Goal: Obtain resource: Download file/media

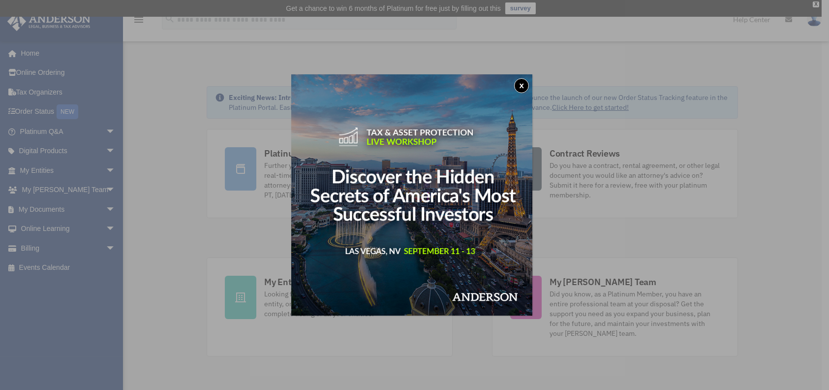
click at [527, 86] on button "x" at bounding box center [521, 85] width 15 height 15
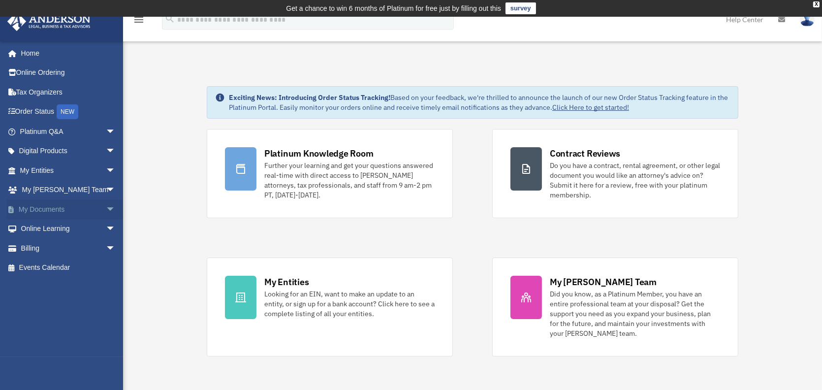
click at [47, 213] on link "My Documents arrow_drop_down" at bounding box center [69, 209] width 124 height 20
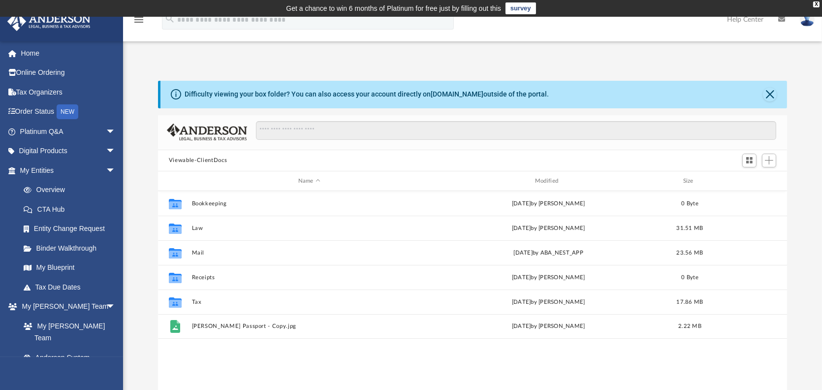
scroll to position [216, 622]
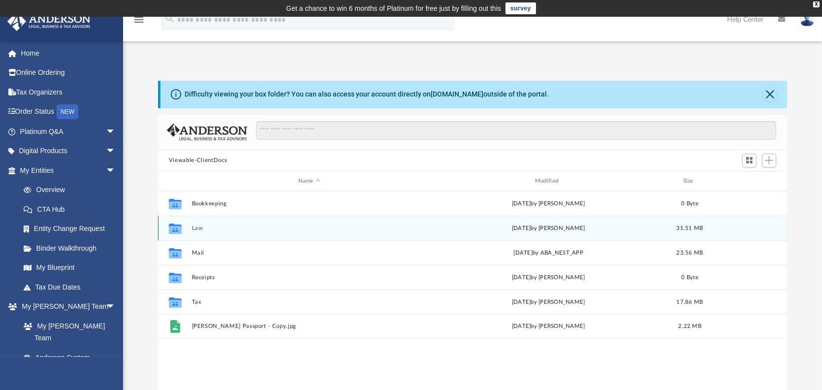
click at [197, 227] on button "Law" at bounding box center [309, 228] width 235 height 6
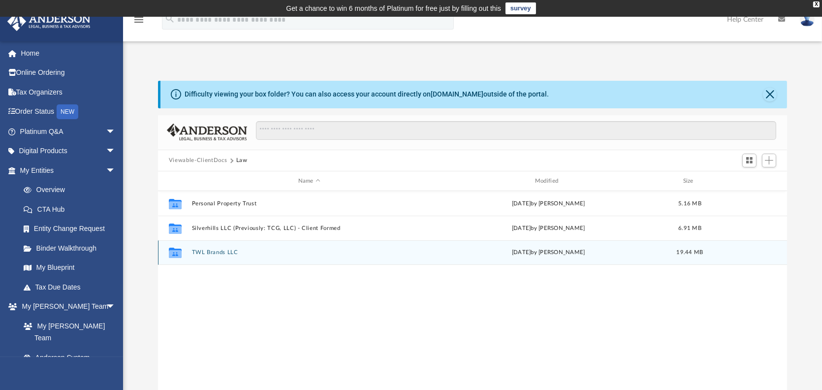
click at [222, 253] on button "TWL Brands LLC" at bounding box center [309, 253] width 235 height 6
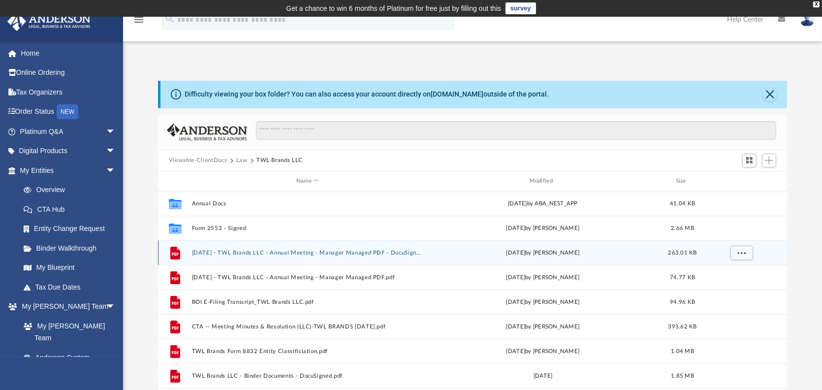
click at [370, 251] on button "2024.01.01 - TWL Brands LLC - Annual Meeting - Manager Managed PDF - DocuSigned…" at bounding box center [307, 253] width 231 height 6
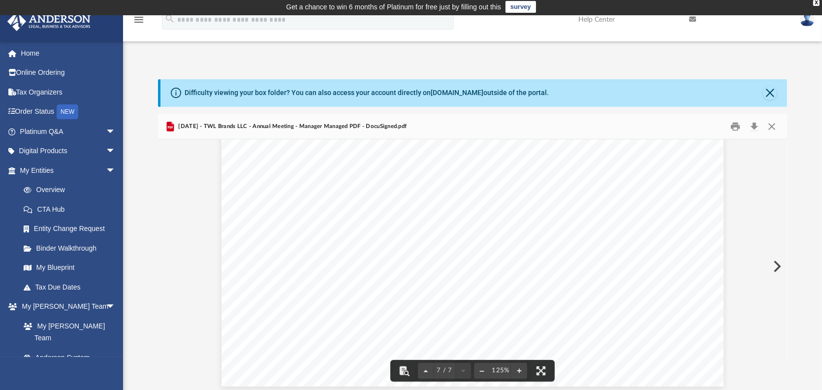
scroll to position [0, 0]
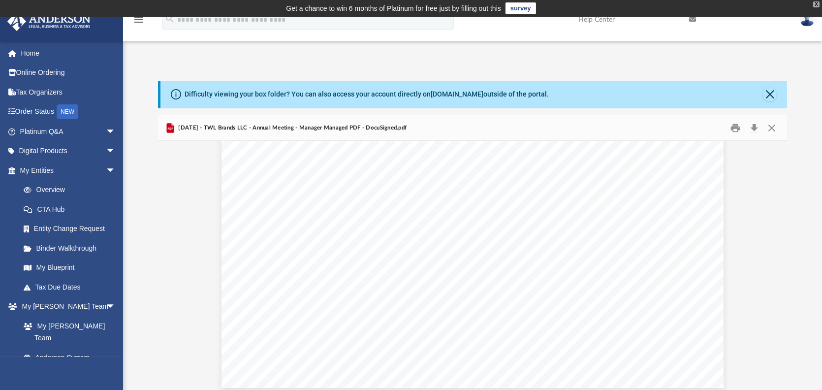
click at [815, 5] on div "X" at bounding box center [816, 4] width 6 height 6
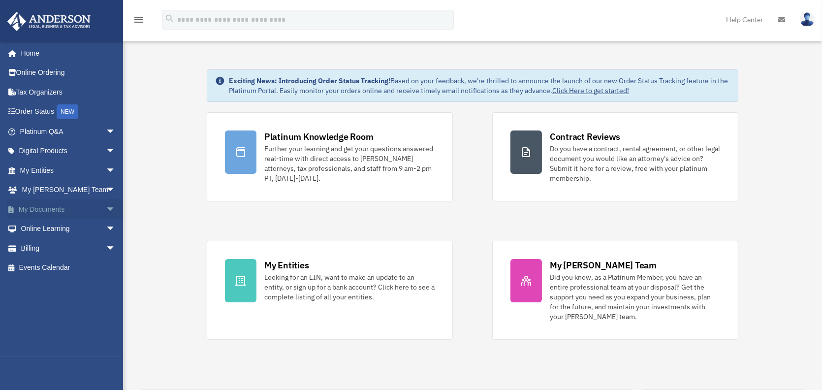
click at [46, 209] on link "My Documents arrow_drop_down" at bounding box center [69, 209] width 124 height 20
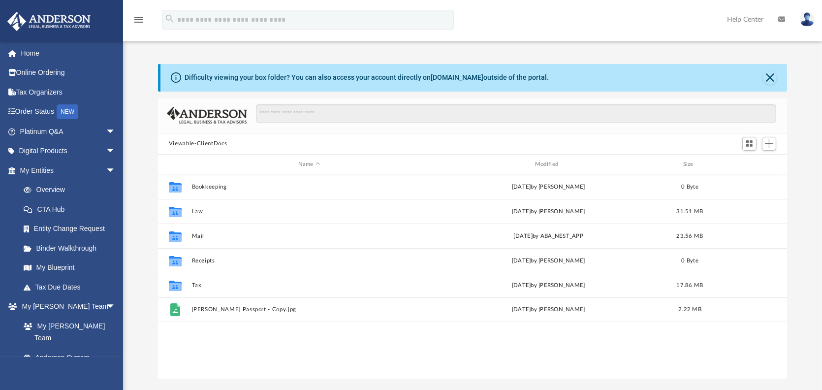
scroll to position [216, 622]
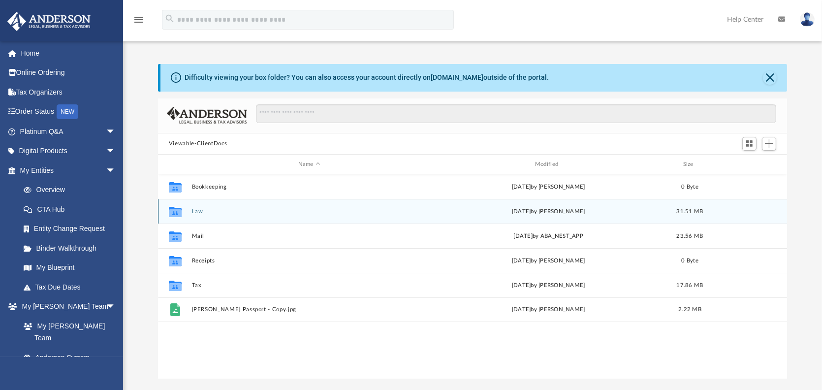
click at [196, 214] on button "Law" at bounding box center [309, 211] width 235 height 6
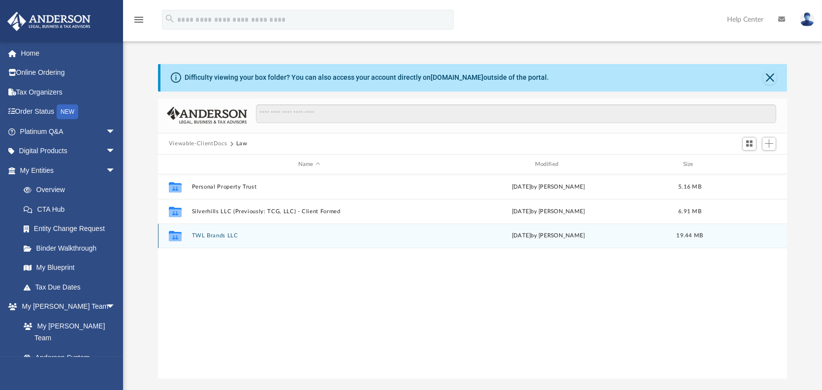
click at [222, 237] on button "TWL Brands LLC" at bounding box center [309, 236] width 235 height 6
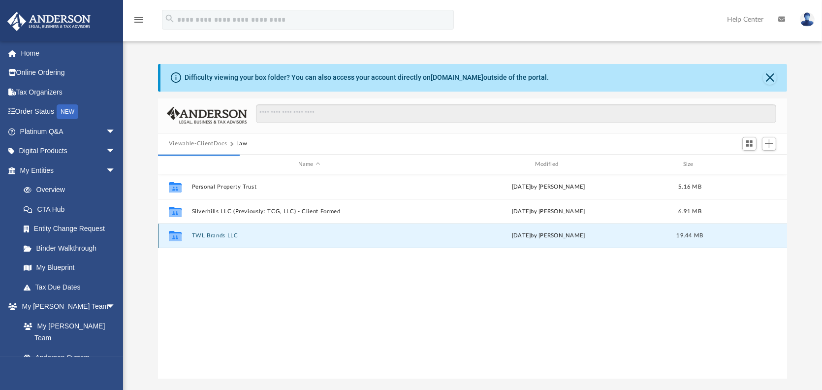
click at [222, 237] on button "TWL Brands LLC" at bounding box center [309, 236] width 235 height 6
click at [227, 231] on div "Collaborated Folder TWL Brands LLC [DATE] by [PERSON_NAME] 19.44 MB" at bounding box center [472, 235] width 629 height 25
click at [239, 236] on button "TWL Brands LLC" at bounding box center [309, 236] width 235 height 6
click at [522, 235] on div "[DATE] by [PERSON_NAME]" at bounding box center [548, 236] width 235 height 9
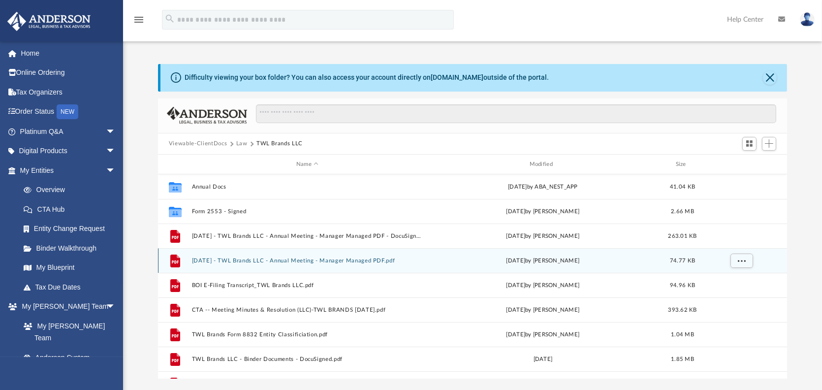
click at [285, 259] on button "[DATE] - TWL Brands LLC - Annual Meeting - Manager Managed PDF.pdf" at bounding box center [307, 260] width 231 height 6
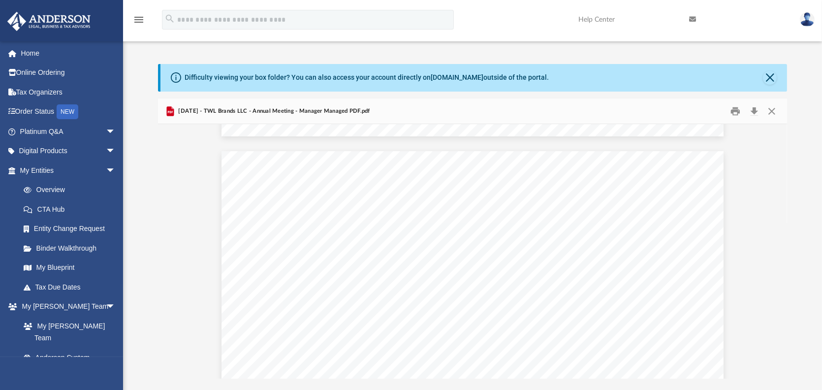
scroll to position [1395, 0]
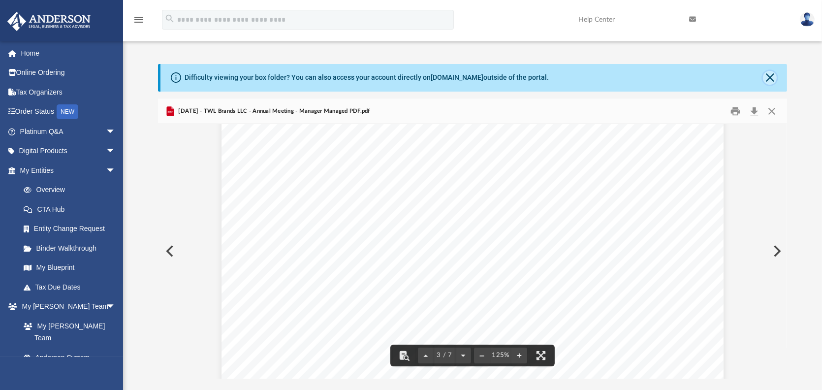
click at [771, 81] on button "Close" at bounding box center [770, 78] width 14 height 14
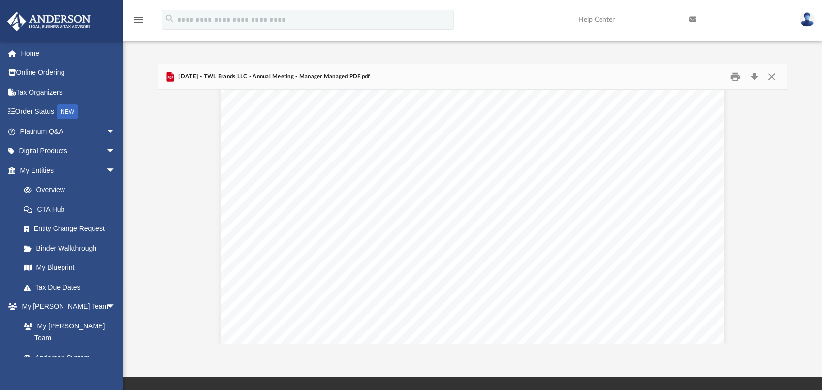
scroll to position [4397, 0]
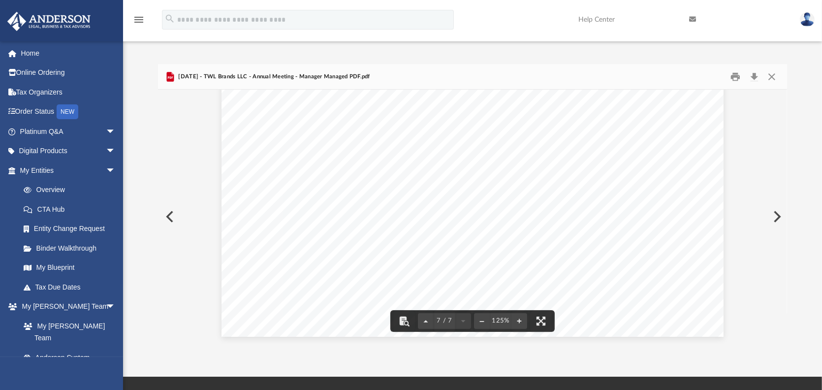
click at [169, 220] on button "Preview" at bounding box center [169, 217] width 22 height 28
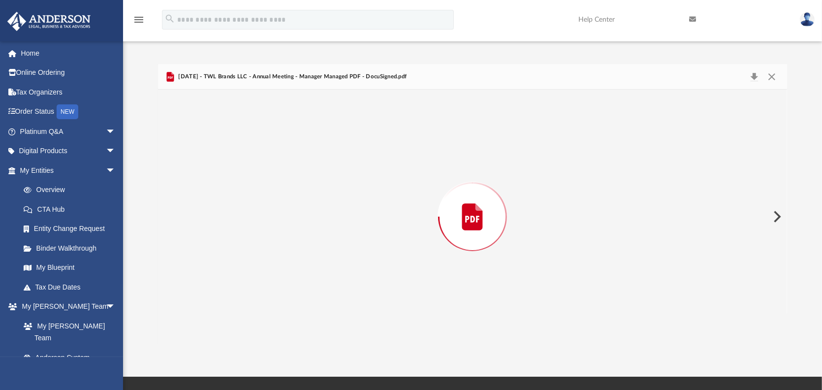
scroll to position [3987, 0]
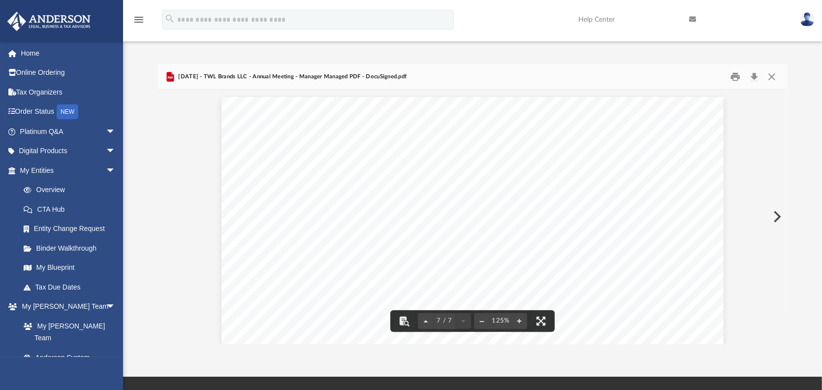
click at [143, 18] on icon "menu" at bounding box center [139, 20] width 12 height 12
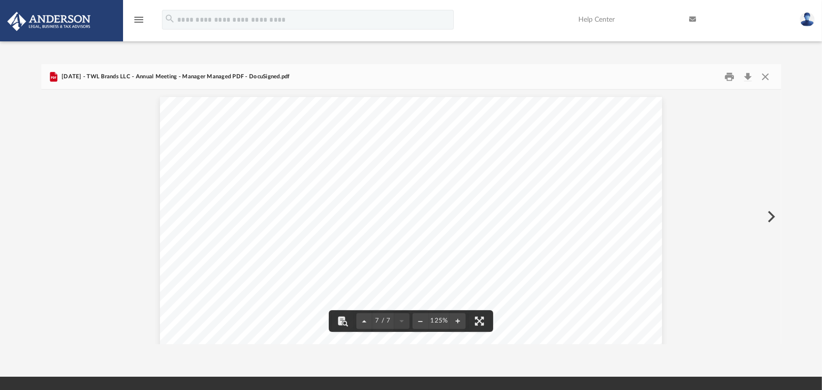
scroll to position [216, 732]
click at [143, 18] on icon "menu" at bounding box center [139, 20] width 12 height 12
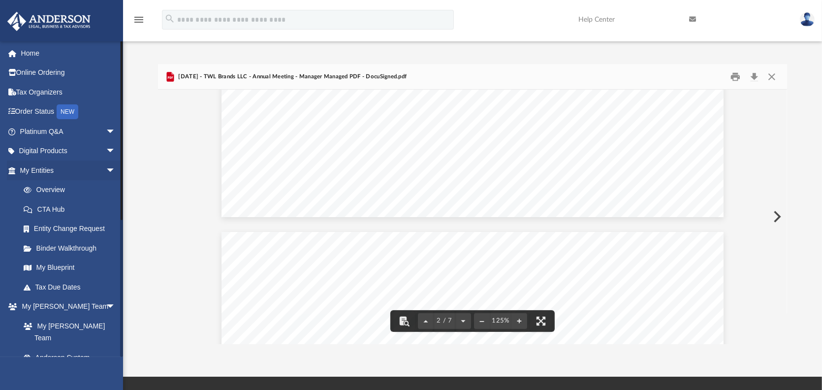
scroll to position [1115, 0]
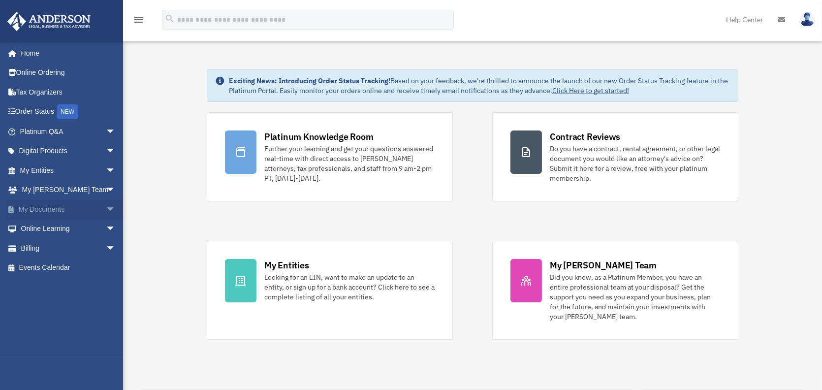
click at [44, 210] on link "My Documents arrow_drop_down" at bounding box center [69, 209] width 124 height 20
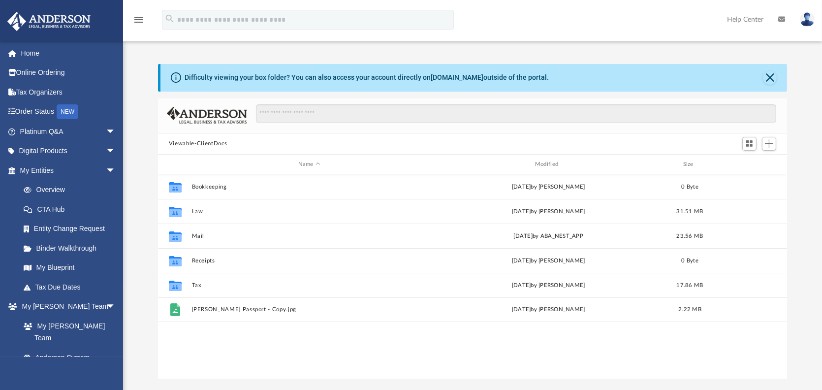
scroll to position [216, 622]
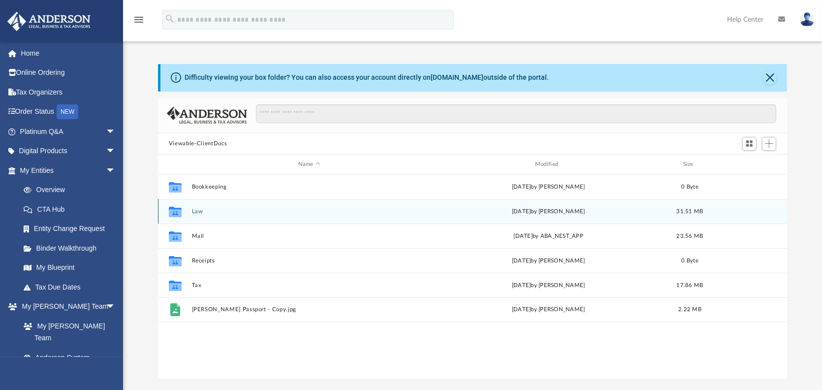
click at [194, 212] on button "Law" at bounding box center [309, 211] width 235 height 6
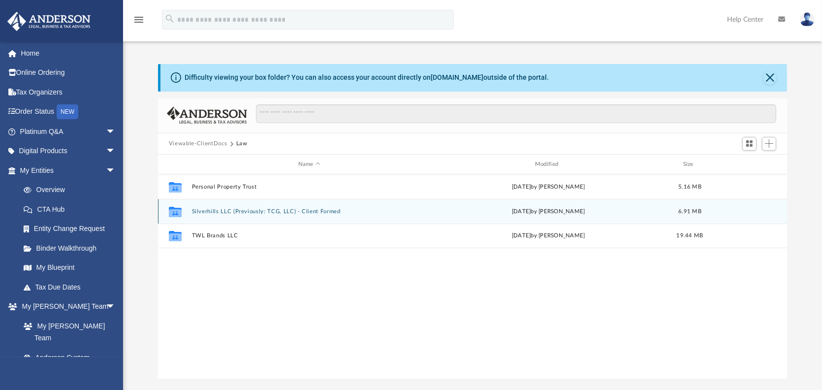
click at [231, 212] on button "Silverhills LLC (Previously: TCG, LLC) - Client Formed" at bounding box center [309, 211] width 235 height 6
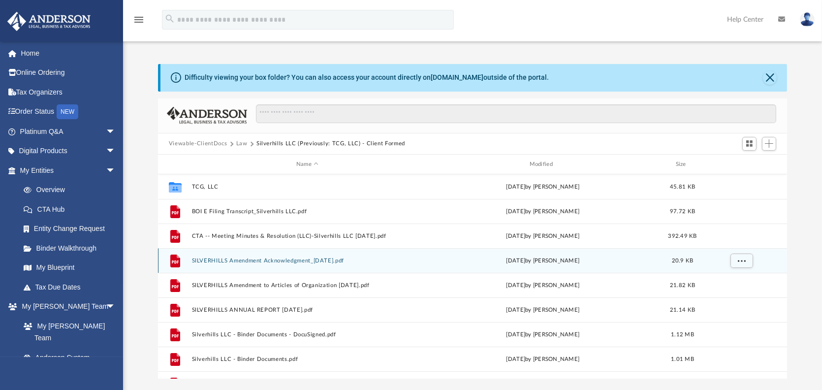
click at [330, 260] on button "SILVERHILLS Amendment Acknowledgment_12.8.23.pdf" at bounding box center [307, 260] width 231 height 6
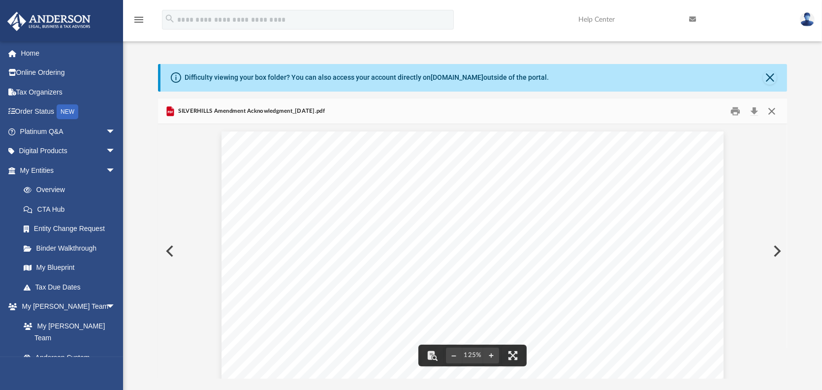
click at [771, 112] on button "Close" at bounding box center [772, 110] width 18 height 15
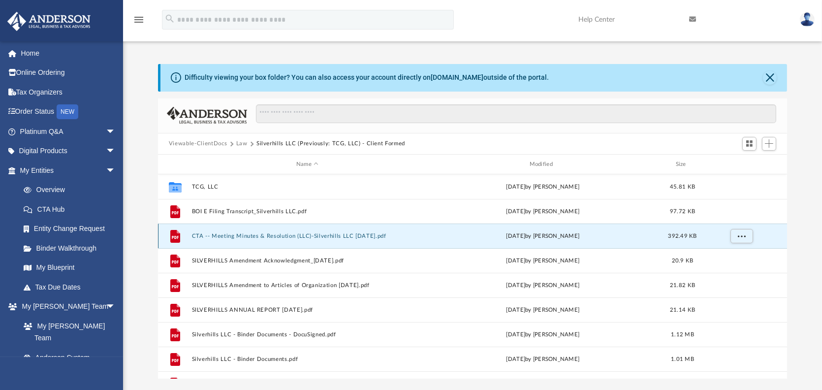
click at [368, 235] on button "CTA -- Meeting Minutes & Resolution (LLC)-Silverhills LLC 1.25.24.pdf" at bounding box center [307, 236] width 231 height 6
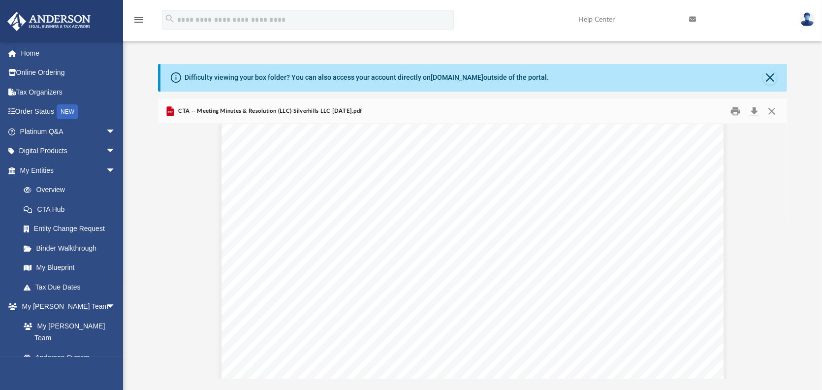
scroll to position [1739, 0]
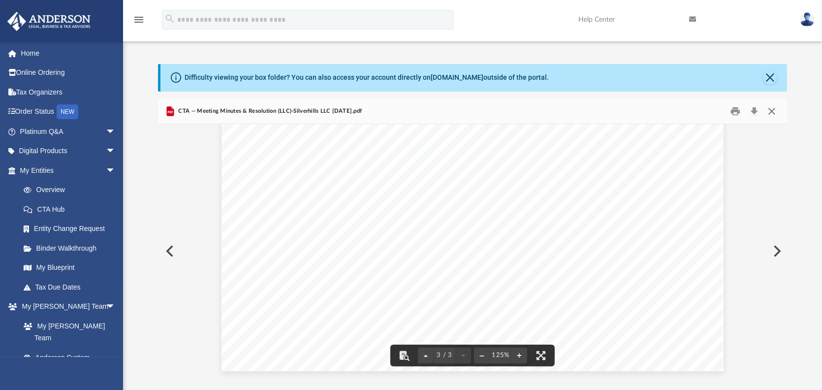
click at [773, 113] on button "Close" at bounding box center [772, 110] width 18 height 15
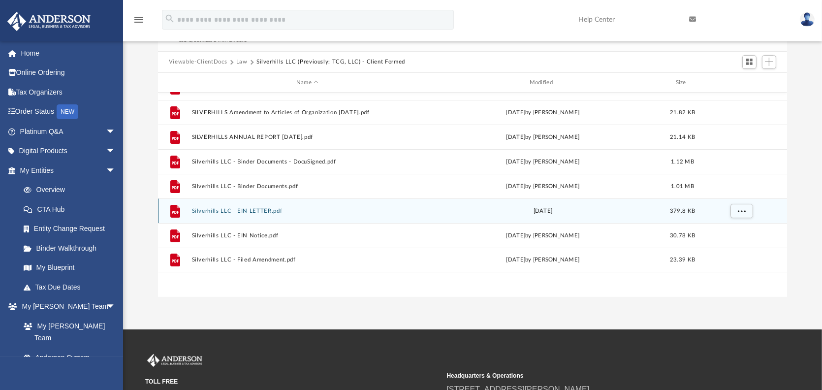
scroll to position [9, 0]
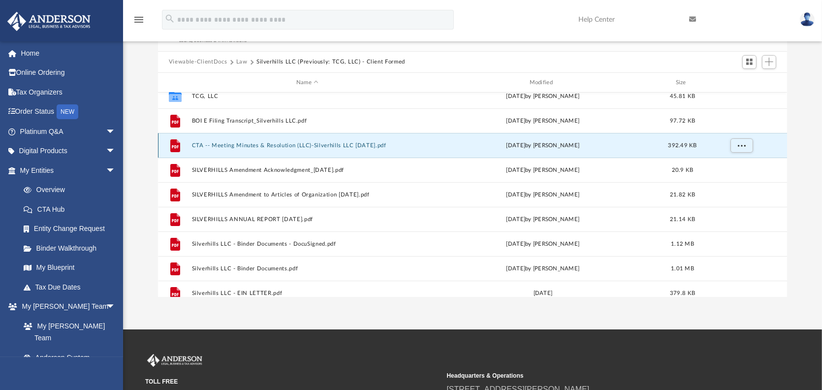
click at [358, 147] on button "CTA -- Meeting Minutes & Resolution (LLC)-Silverhills LLC 1.25.24.pdf" at bounding box center [307, 145] width 231 height 6
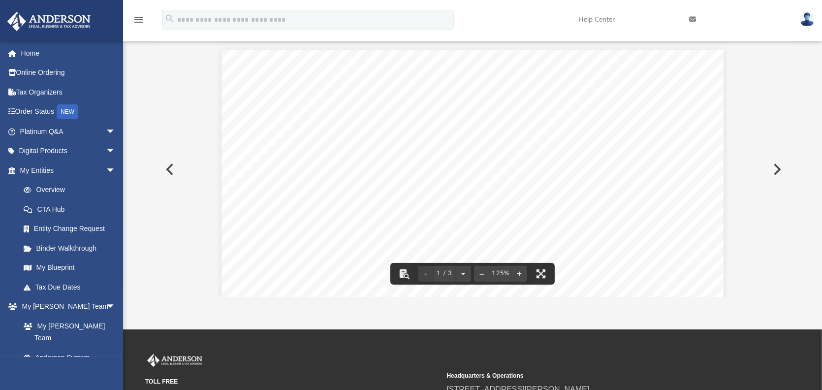
scroll to position [0, 0]
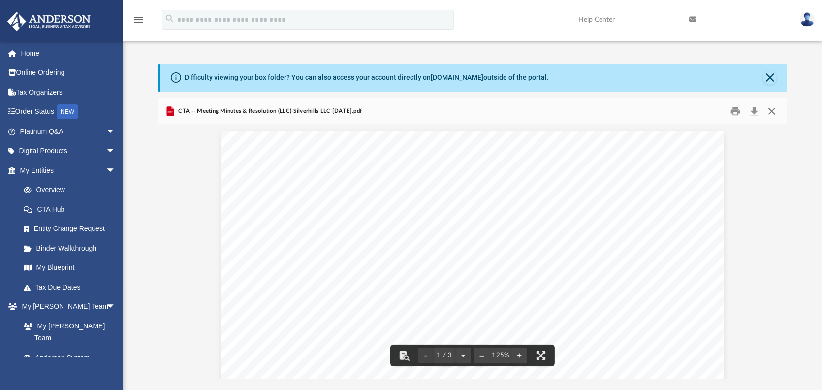
click at [768, 113] on button "Close" at bounding box center [772, 110] width 18 height 15
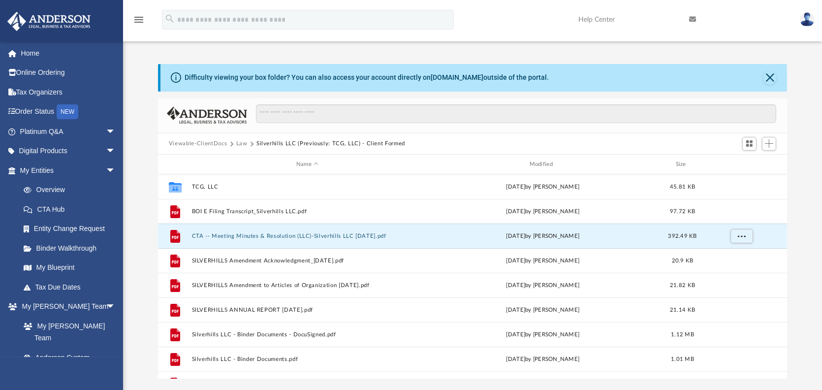
click at [237, 144] on button "Law" at bounding box center [241, 143] width 11 height 9
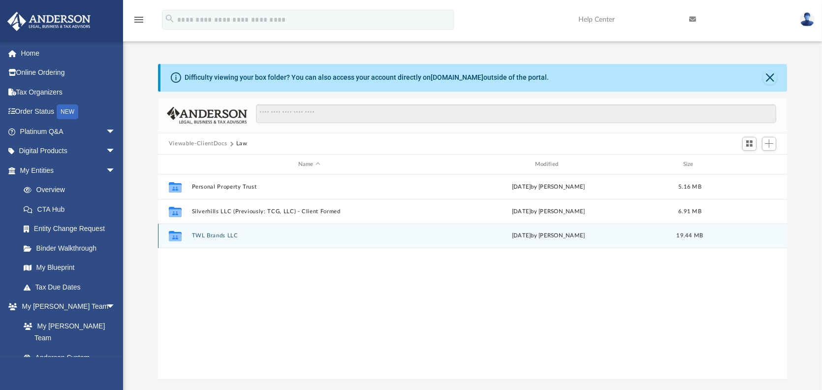
click at [226, 235] on button "TWL Brands LLC" at bounding box center [309, 236] width 235 height 6
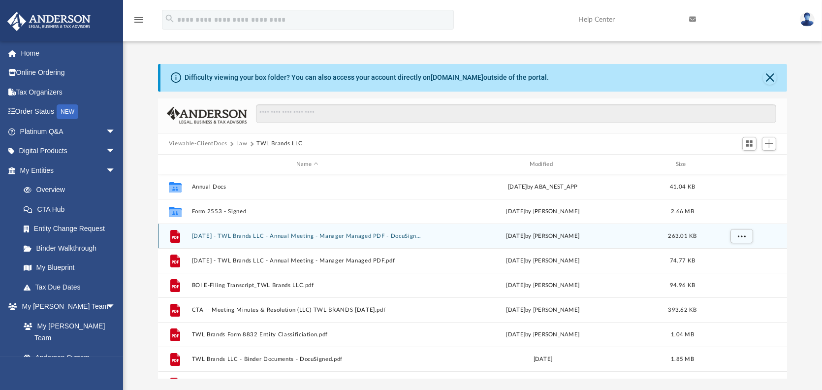
click at [283, 235] on button "[DATE] - TWL Brands LLC - Annual Meeting - Manager Managed PDF - DocuSigned.pdf" at bounding box center [307, 236] width 231 height 6
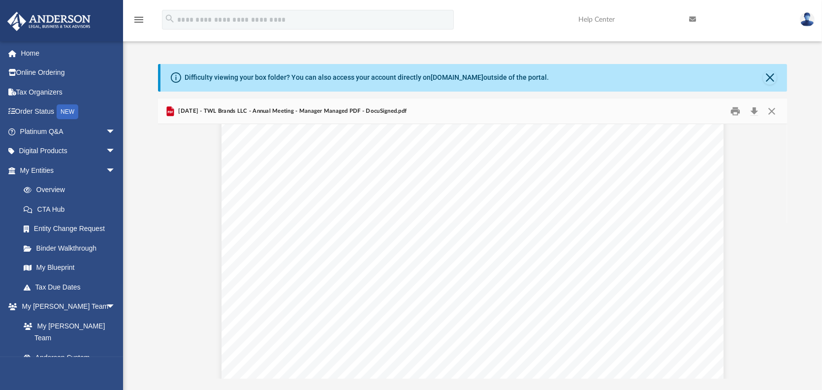
scroll to position [4397, 0]
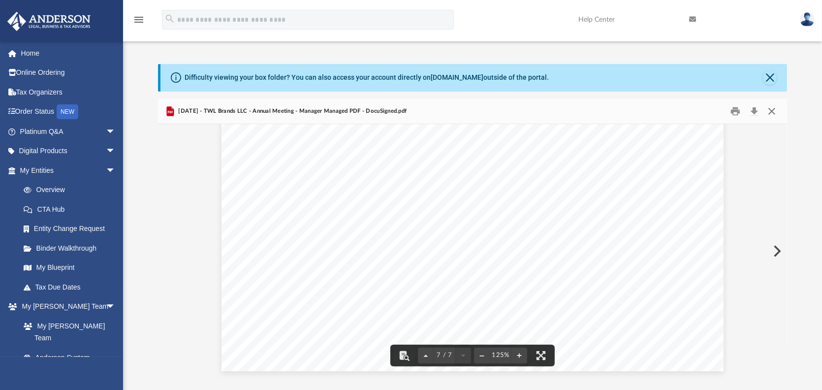
click at [772, 112] on button "Close" at bounding box center [772, 110] width 18 height 15
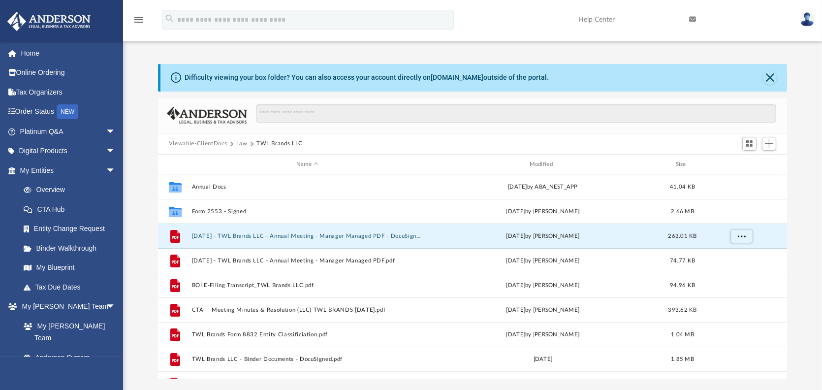
click at [242, 146] on button "Law" at bounding box center [241, 143] width 11 height 9
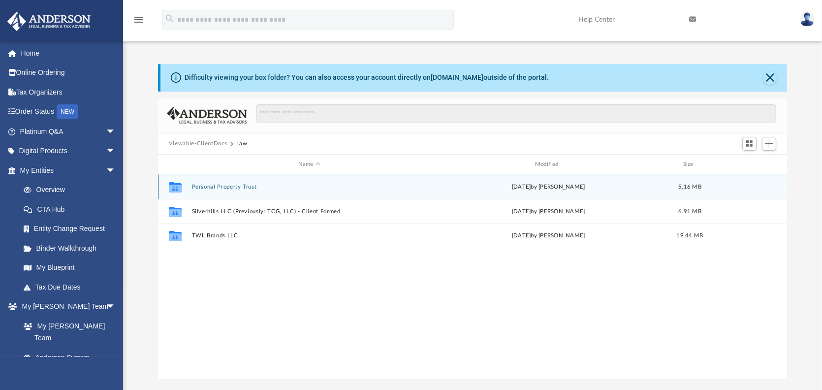
click at [235, 188] on button "Personal Property Trust" at bounding box center [309, 187] width 235 height 6
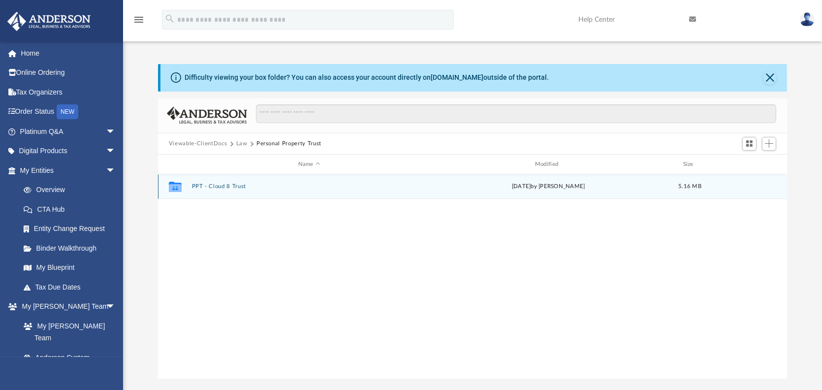
click at [235, 188] on button "PPT - Cloud 8 Trust" at bounding box center [309, 187] width 235 height 6
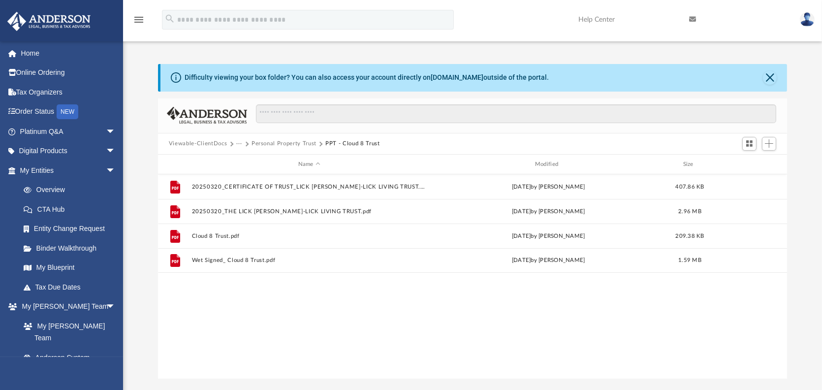
click at [280, 145] on button "Personal Property Trust" at bounding box center [284, 143] width 65 height 9
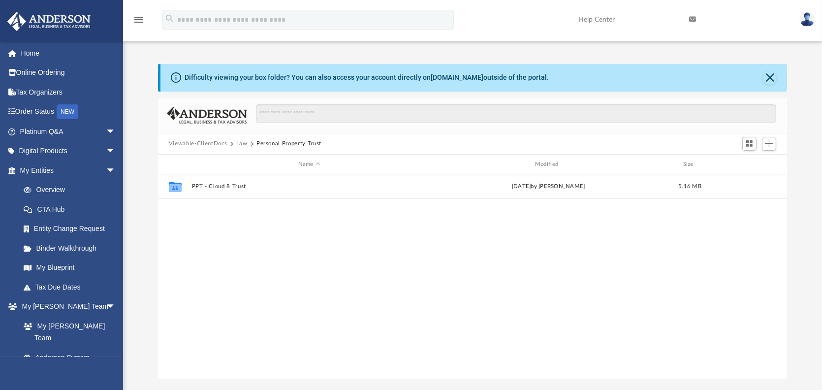
click at [202, 142] on button "Viewable-ClientDocs" at bounding box center [198, 143] width 58 height 9
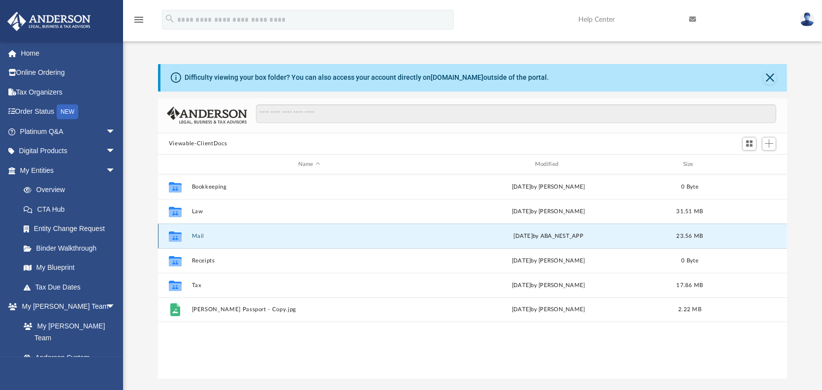
click at [199, 234] on button "Mail" at bounding box center [309, 236] width 235 height 6
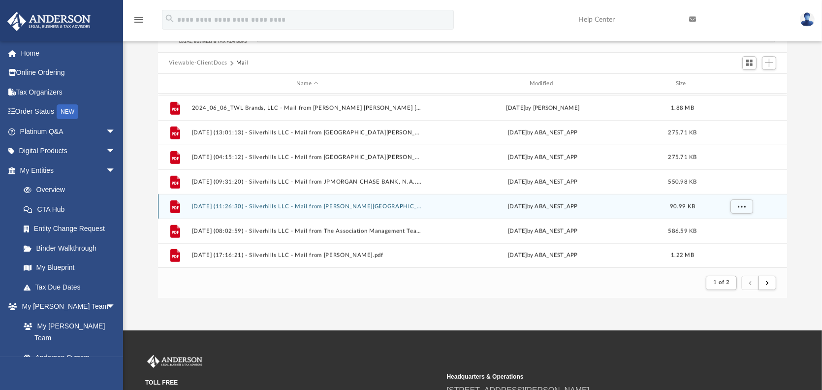
scroll to position [82, 0]
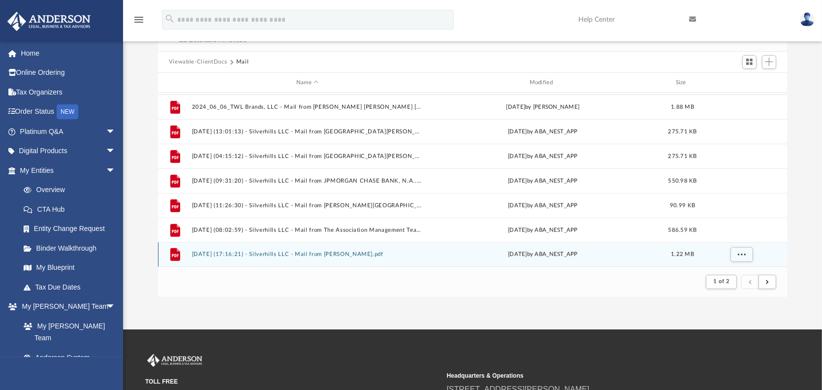
click at [377, 252] on button "2025.06.04 (17:16:21) - Silverhills LLC - Mail from Rebecca W. Arnold.pdf" at bounding box center [307, 255] width 231 height 6
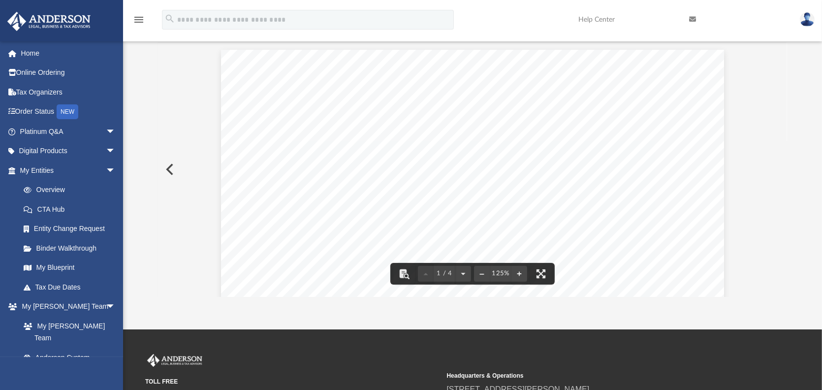
scroll to position [0, 0]
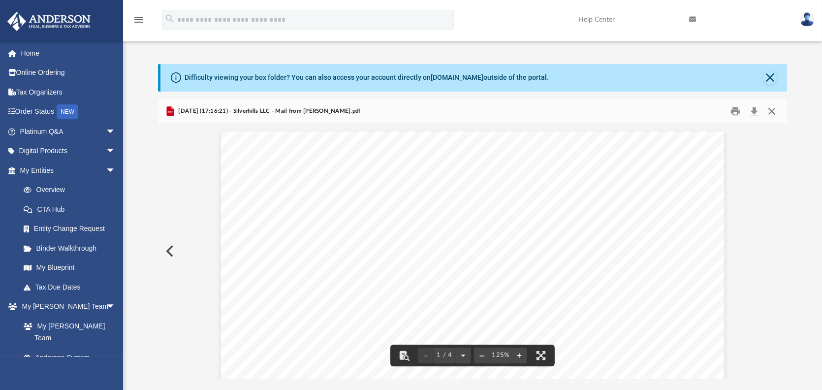
click at [774, 112] on button "Close" at bounding box center [772, 110] width 18 height 15
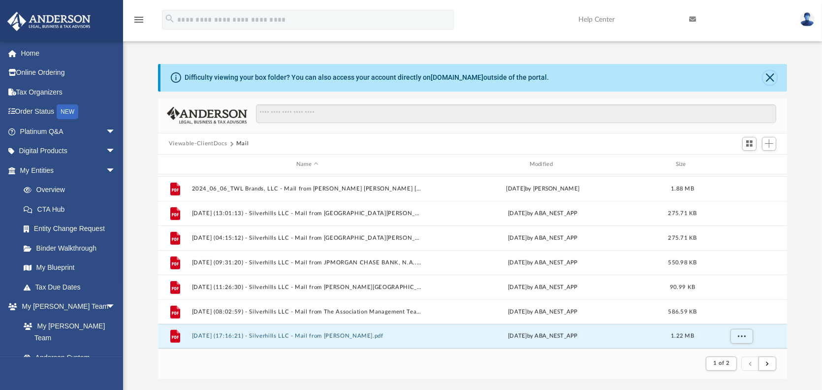
click at [765, 76] on button "Close" at bounding box center [770, 78] width 14 height 14
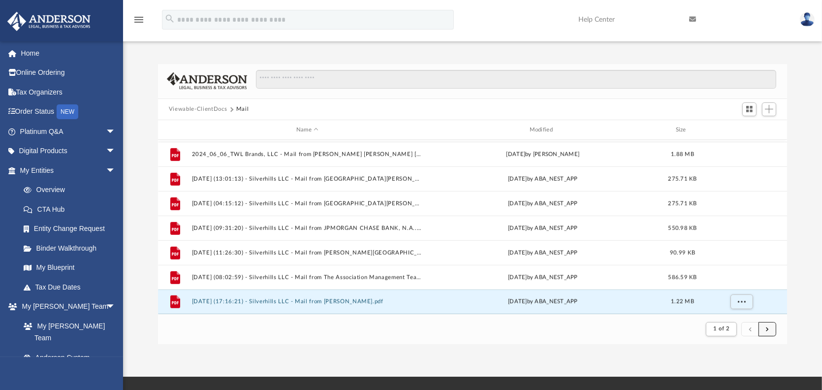
click at [768, 330] on span "submit" at bounding box center [767, 328] width 3 height 5
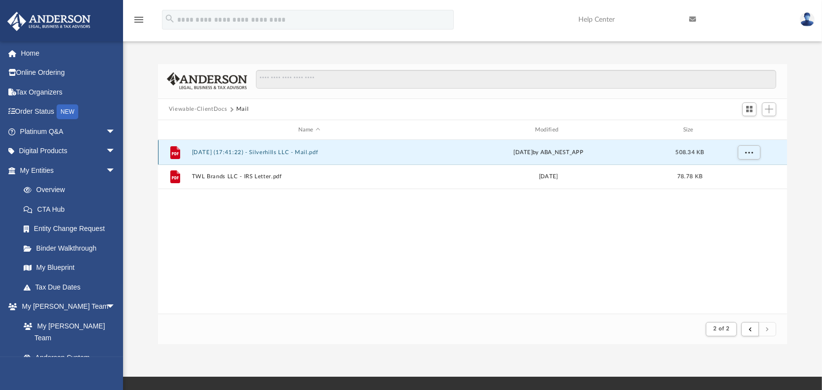
click at [318, 152] on button "2025.08.20 (17:41:22) - Silverhills LLC - Mail.pdf" at bounding box center [309, 152] width 235 height 6
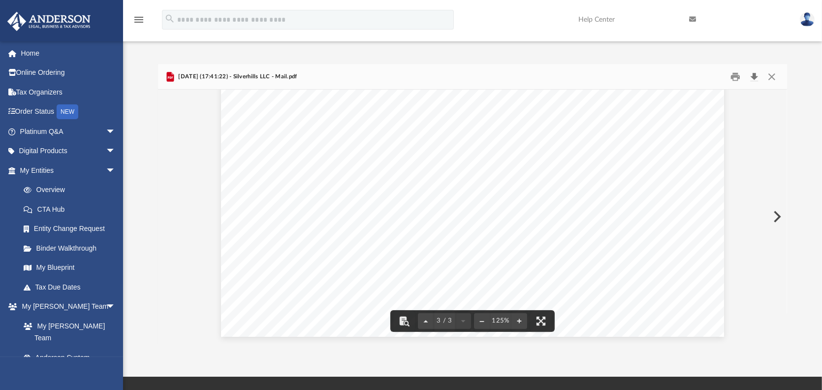
click at [754, 74] on button "Download" at bounding box center [754, 76] width 18 height 15
click at [770, 75] on button "Close" at bounding box center [772, 76] width 18 height 15
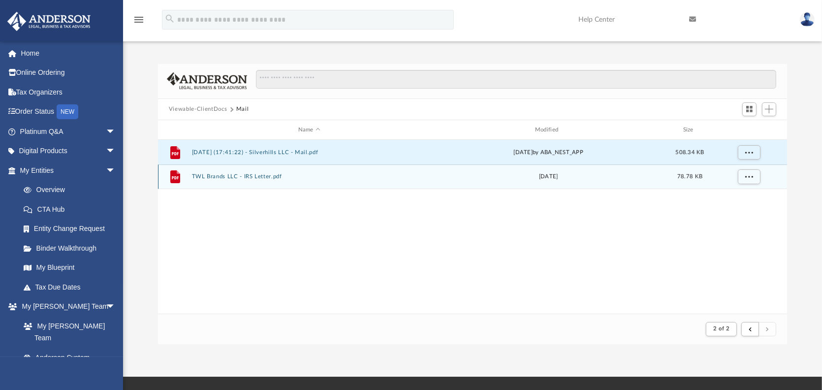
click at [273, 174] on button "TWL Brands LLC - IRS Letter.pdf" at bounding box center [309, 177] width 235 height 6
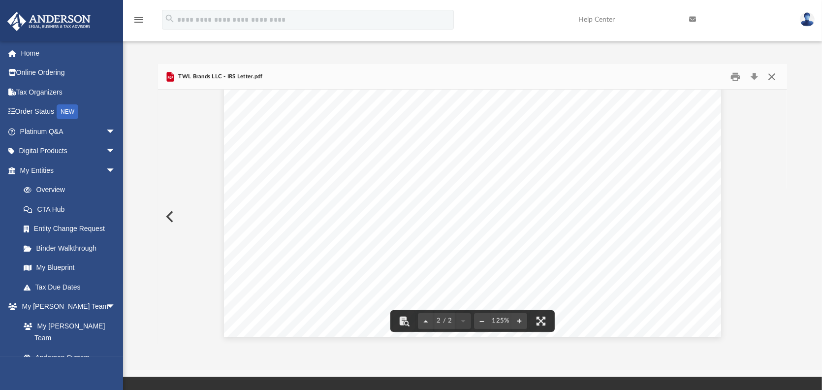
click at [767, 77] on button "Close" at bounding box center [772, 76] width 18 height 15
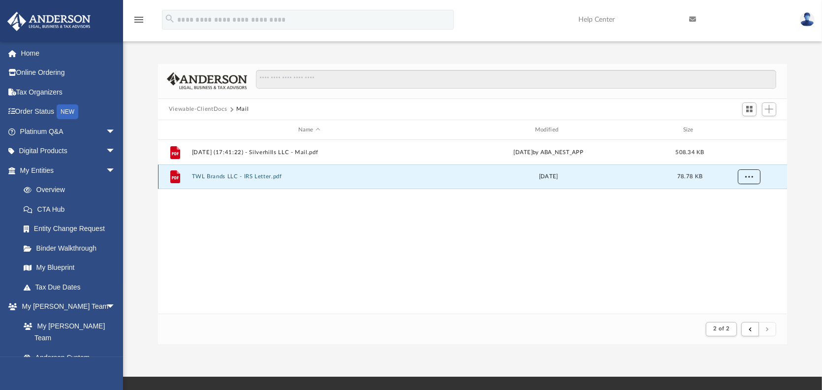
click at [751, 177] on span "More options" at bounding box center [749, 176] width 8 height 5
click at [242, 106] on button "Mail" at bounding box center [242, 109] width 13 height 9
click at [751, 326] on span "submit" at bounding box center [750, 328] width 3 height 5
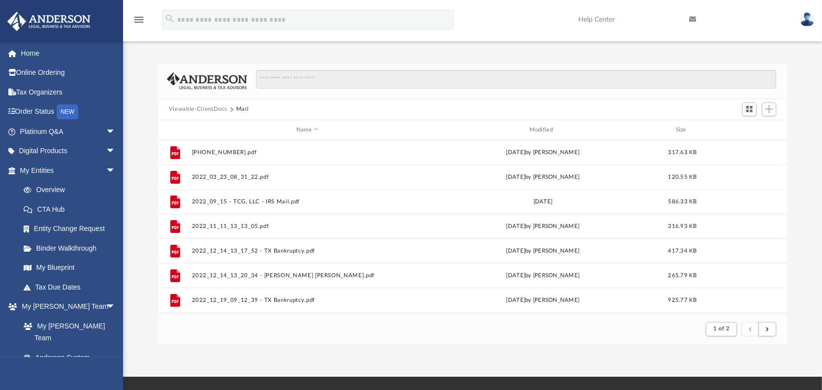
click at [200, 110] on button "Viewable-ClientDocs" at bounding box center [198, 109] width 58 height 9
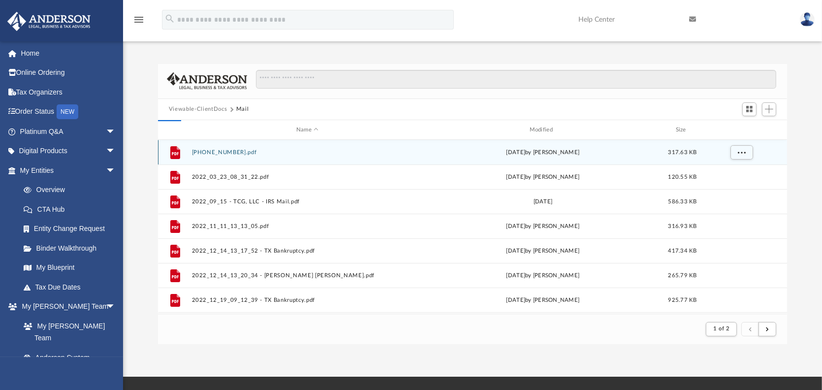
scroll to position [216, 622]
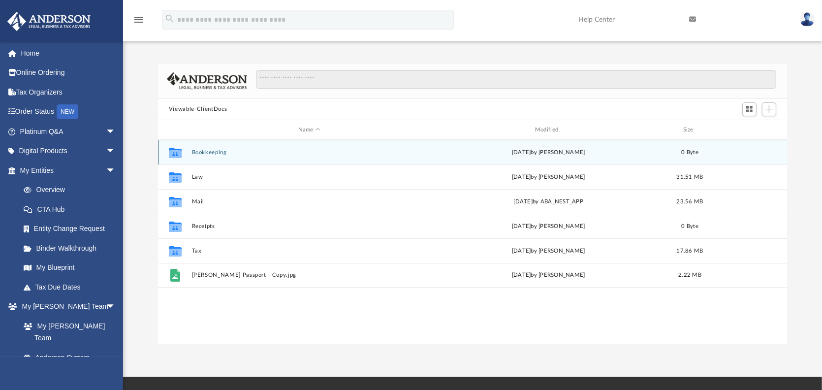
click at [218, 153] on button "Bookkeeping" at bounding box center [309, 152] width 235 height 6
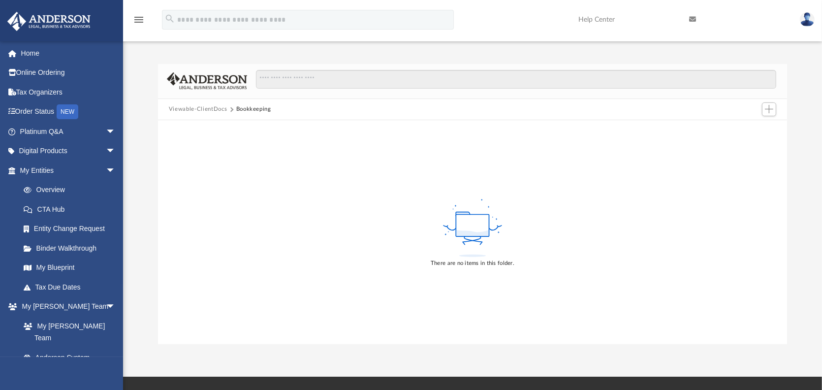
click at [202, 106] on button "Viewable-ClientDocs" at bounding box center [198, 109] width 58 height 9
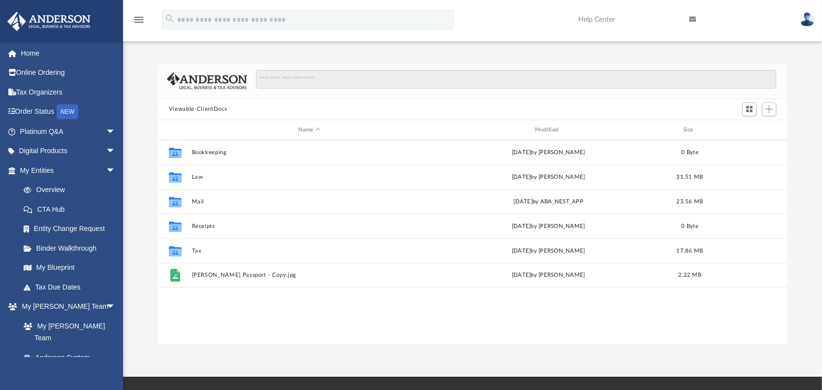
scroll to position [8, 7]
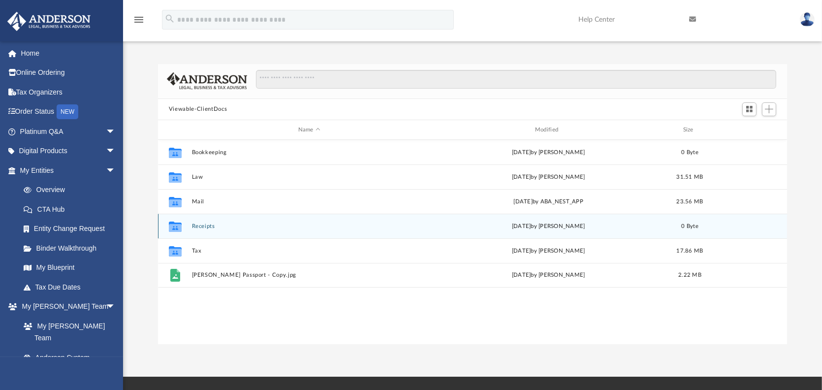
click at [212, 224] on button "Receipts" at bounding box center [309, 226] width 235 height 6
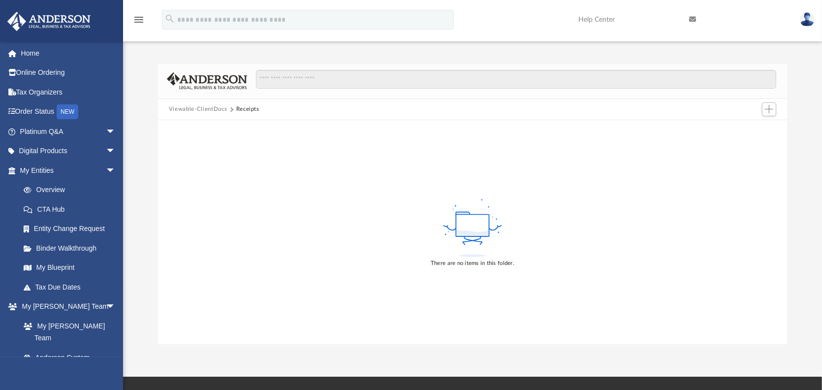
click at [205, 106] on button "Viewable-ClientDocs" at bounding box center [198, 109] width 58 height 9
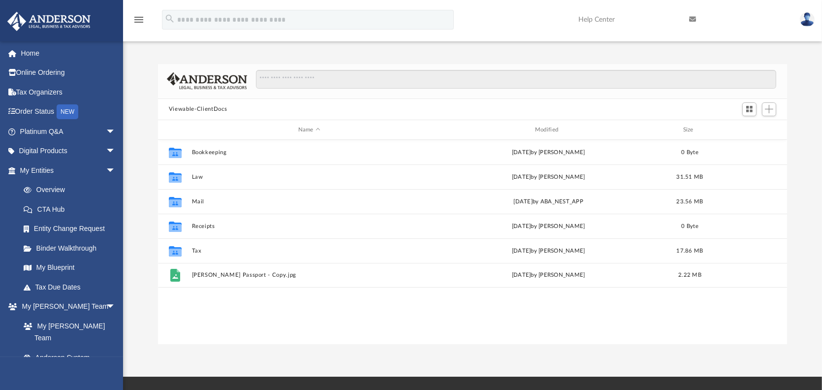
scroll to position [216, 622]
